Goal: Transaction & Acquisition: Purchase product/service

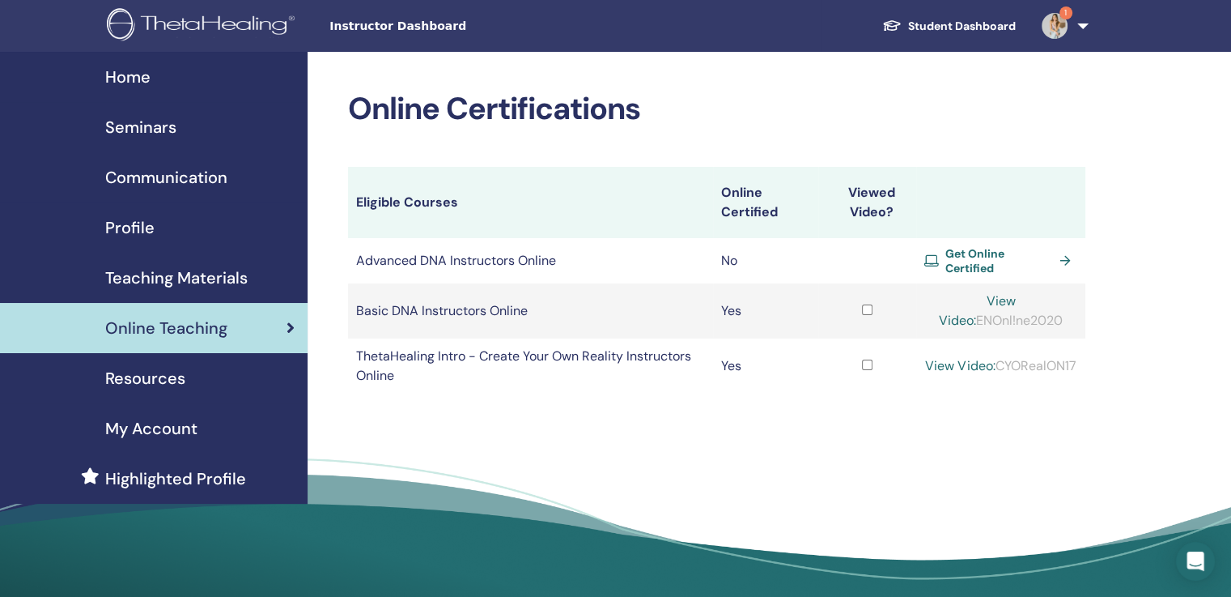
click at [958, 255] on span "Get Online Certified" at bounding box center [1000, 260] width 108 height 29
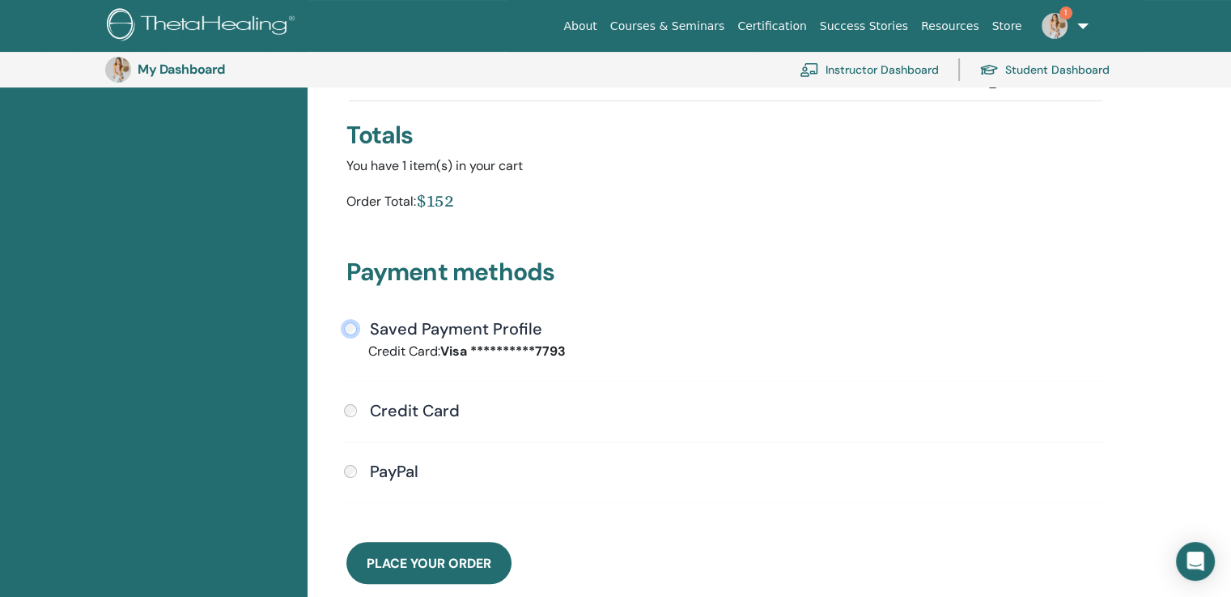
scroll to position [321, 0]
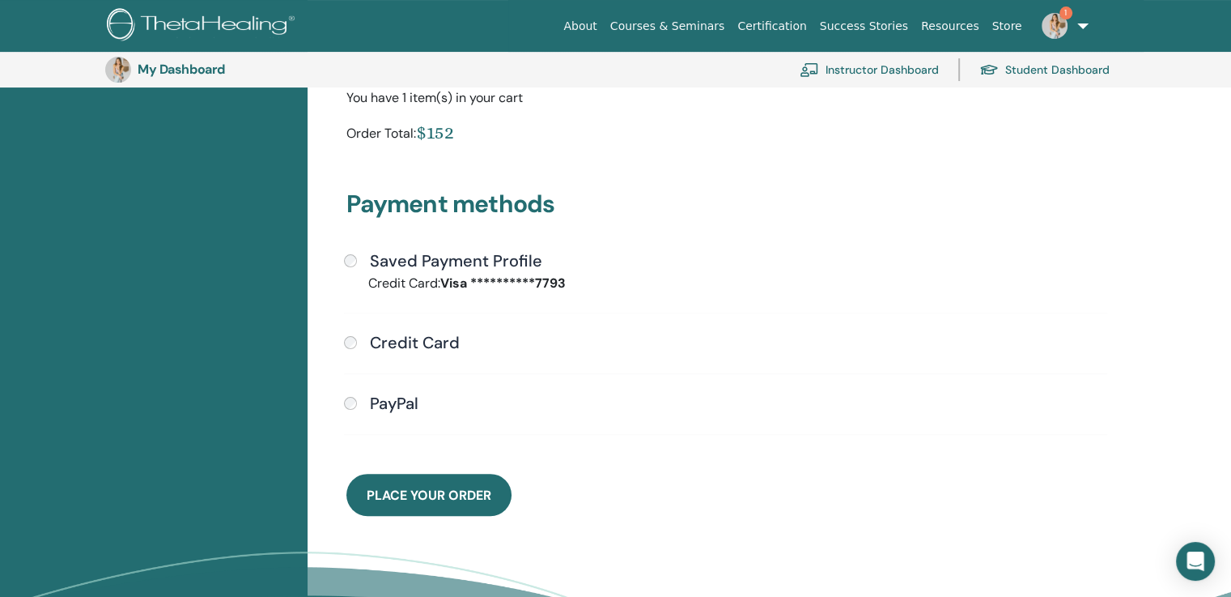
click at [454, 495] on span "Place Your Order" at bounding box center [429, 495] width 125 height 17
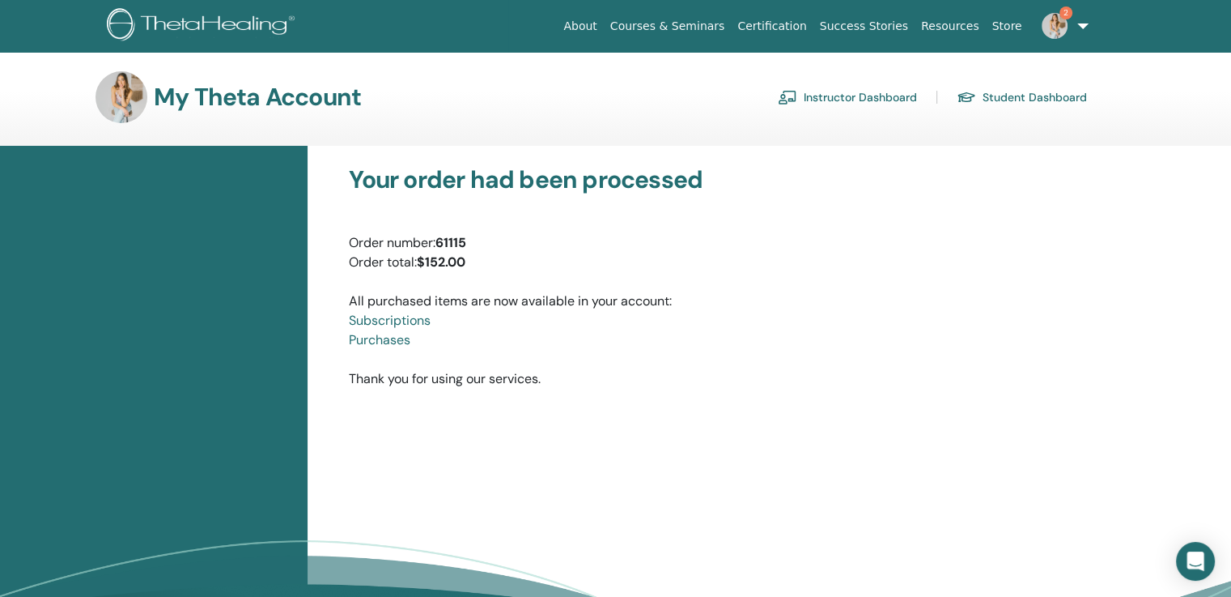
click at [1062, 27] on img at bounding box center [1055, 26] width 26 height 26
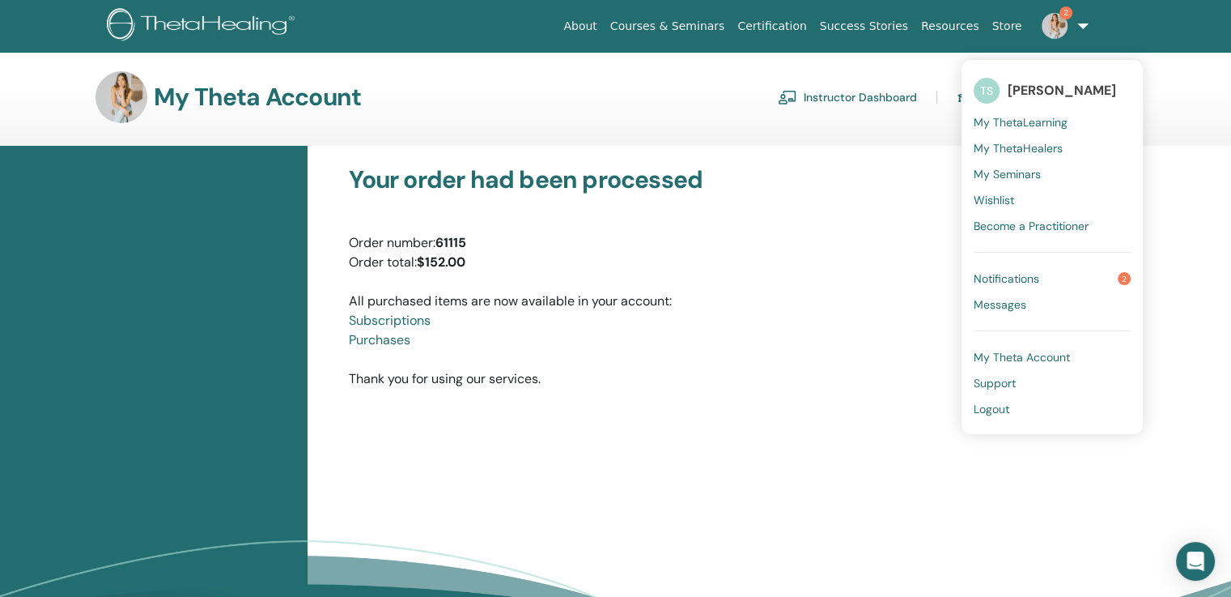
click at [1033, 280] on span "Notifications" at bounding box center [1007, 278] width 66 height 15
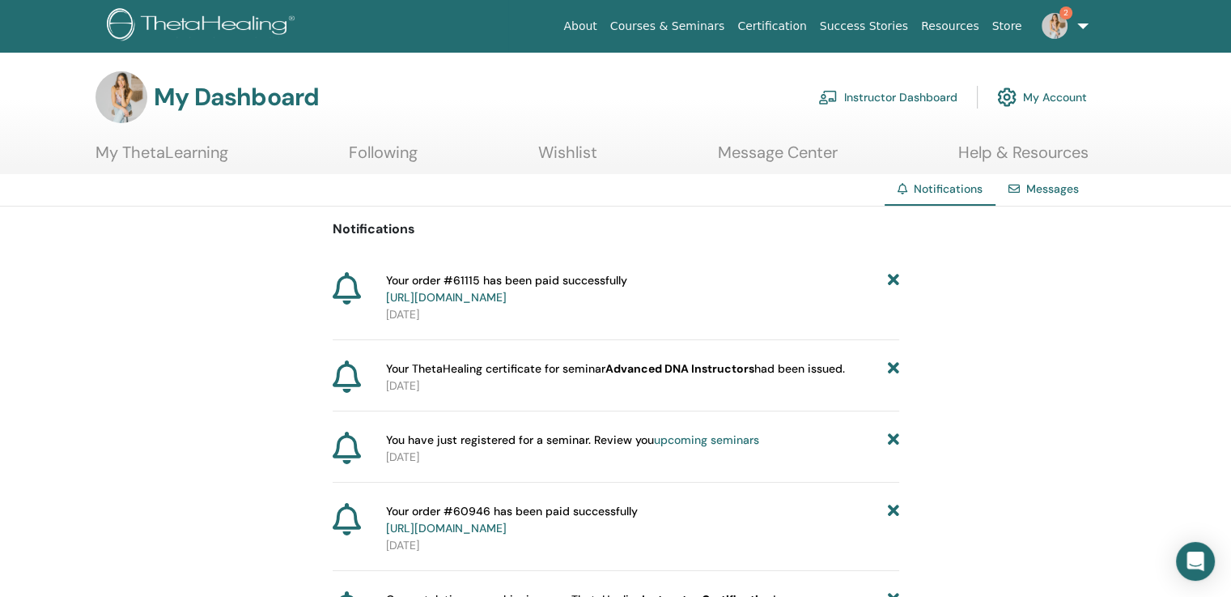
click at [1055, 25] on img at bounding box center [1055, 26] width 26 height 26
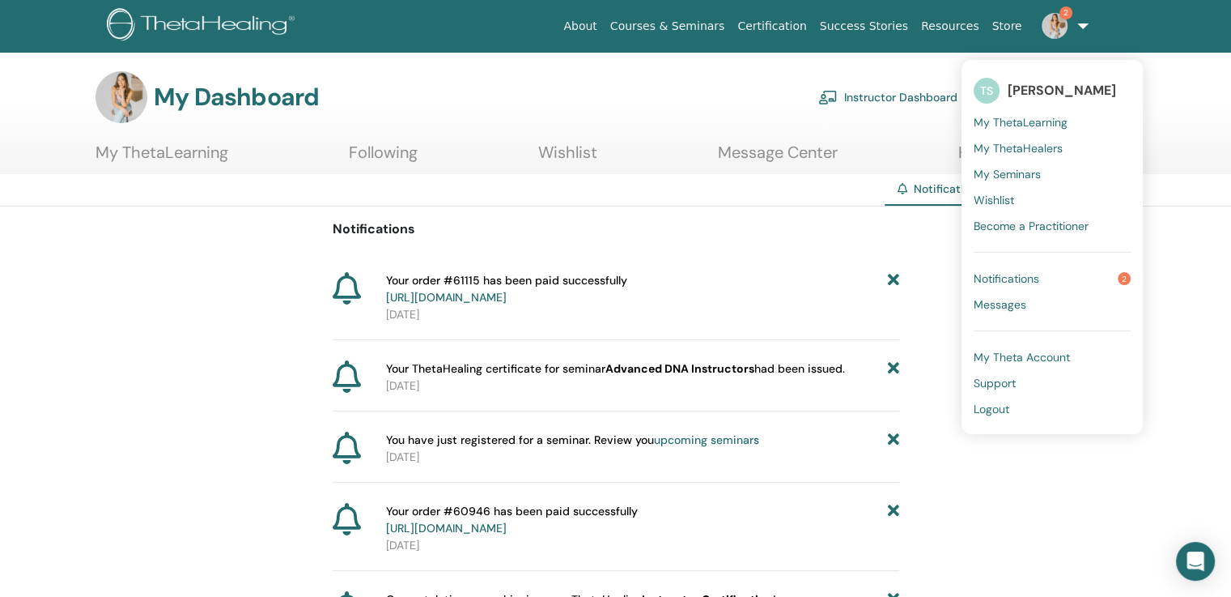
click at [1021, 121] on span "My ThetaLearning" at bounding box center [1021, 122] width 94 height 15
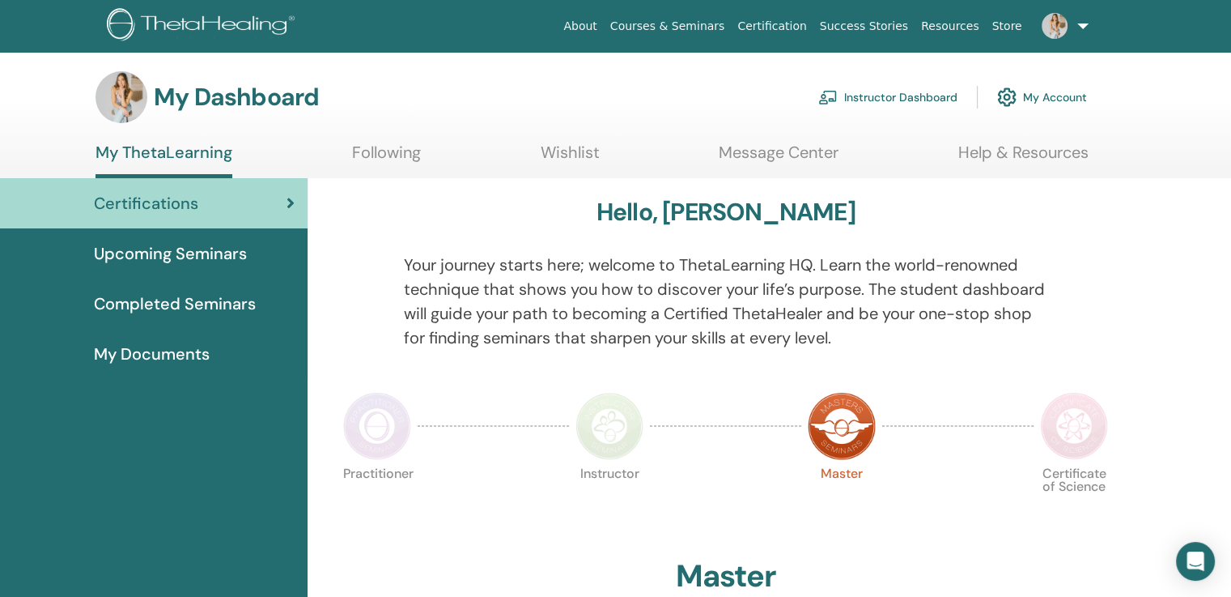
click at [190, 305] on span "Completed Seminars" at bounding box center [175, 303] width 162 height 24
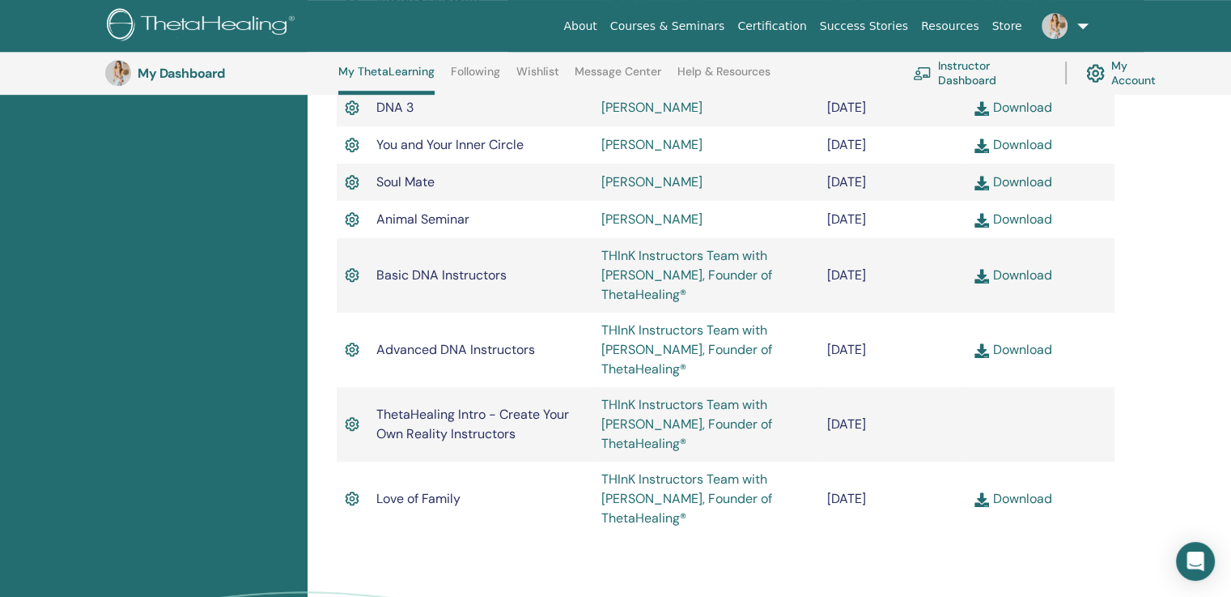
scroll to position [889, 0]
click at [1026, 353] on link "Download" at bounding box center [1013, 348] width 77 height 17
